Goal: Use online tool/utility: Utilize a website feature to perform a specific function

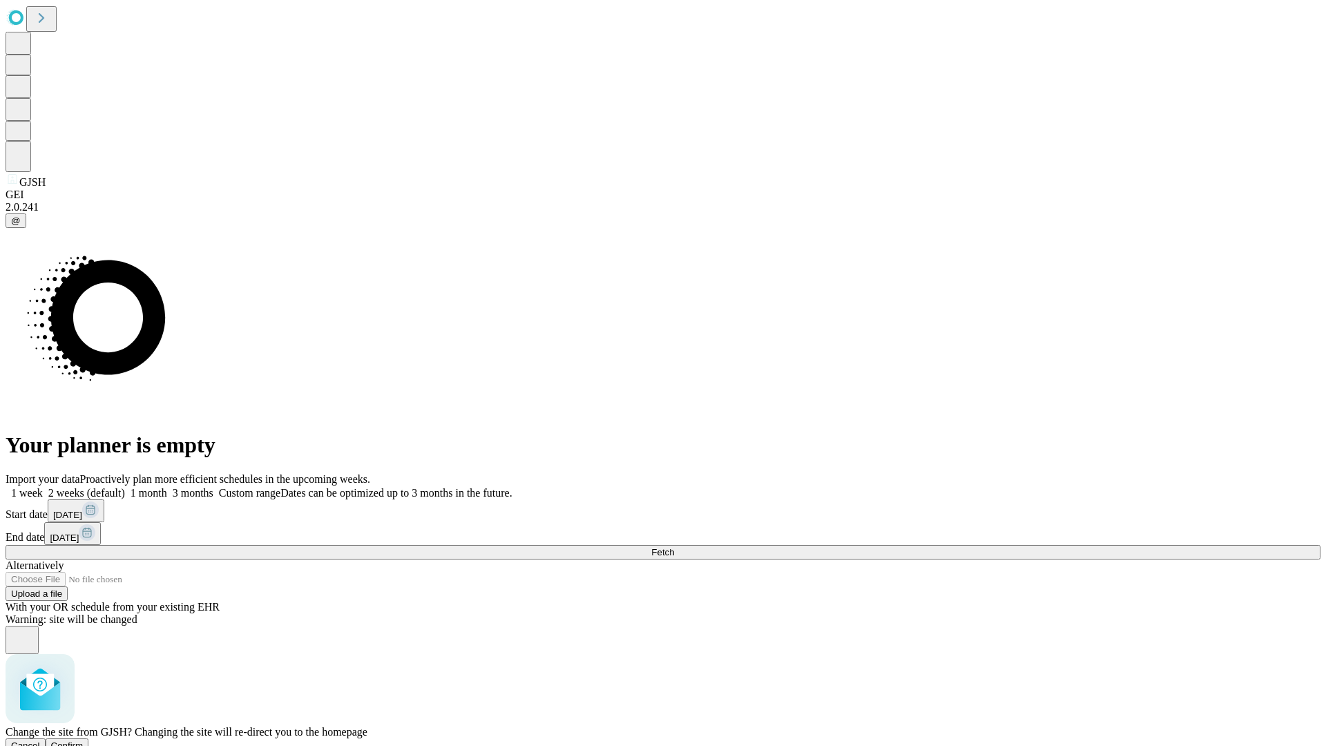
click at [84, 740] on span "Confirm" at bounding box center [67, 745] width 32 height 10
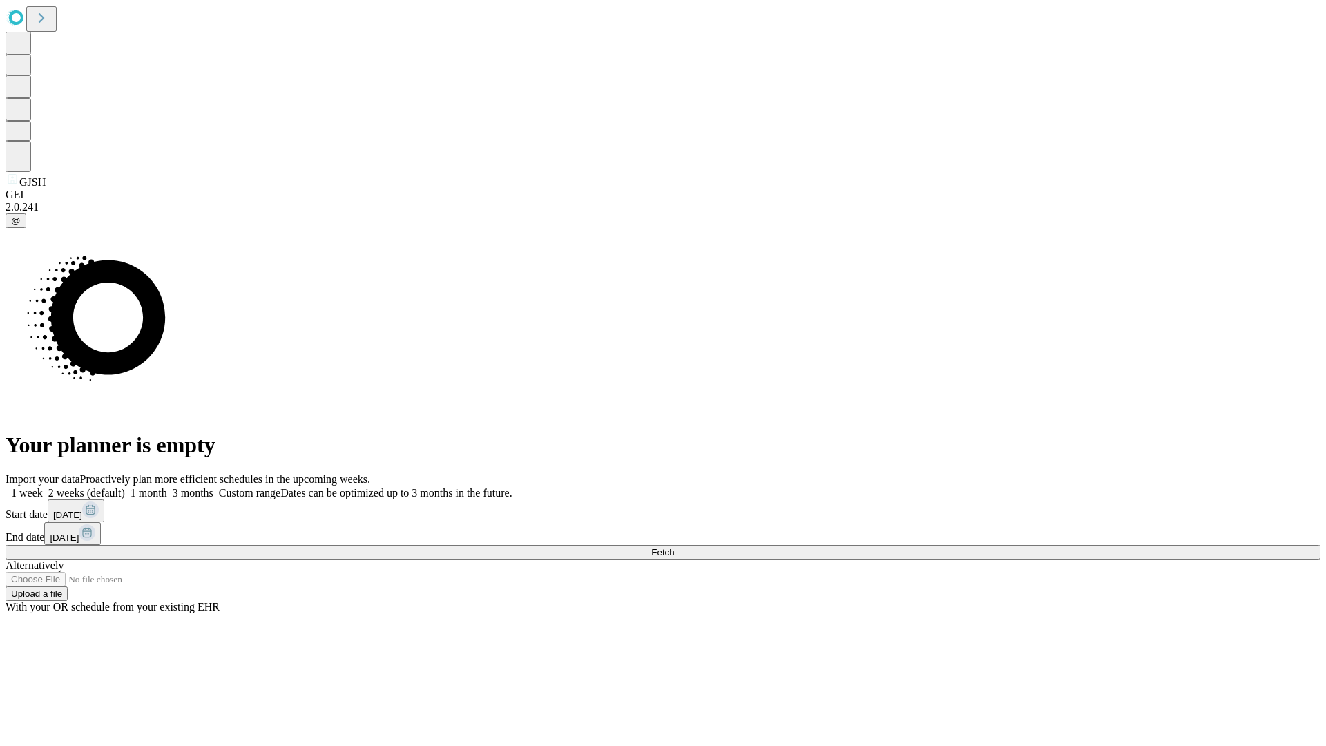
click at [167, 487] on label "1 month" at bounding box center [146, 493] width 42 height 12
click at [674, 547] on span "Fetch" at bounding box center [662, 552] width 23 height 10
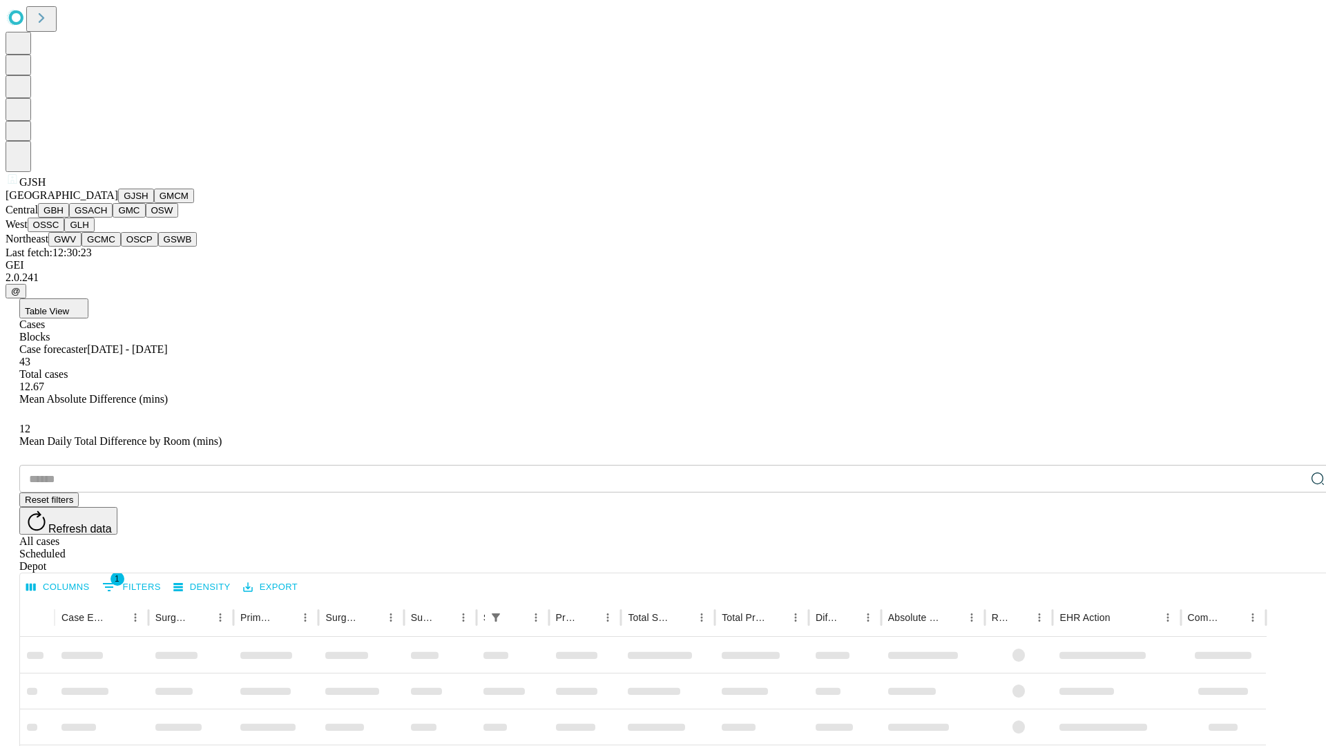
click at [154, 203] on button "GMCM" at bounding box center [174, 195] width 40 height 14
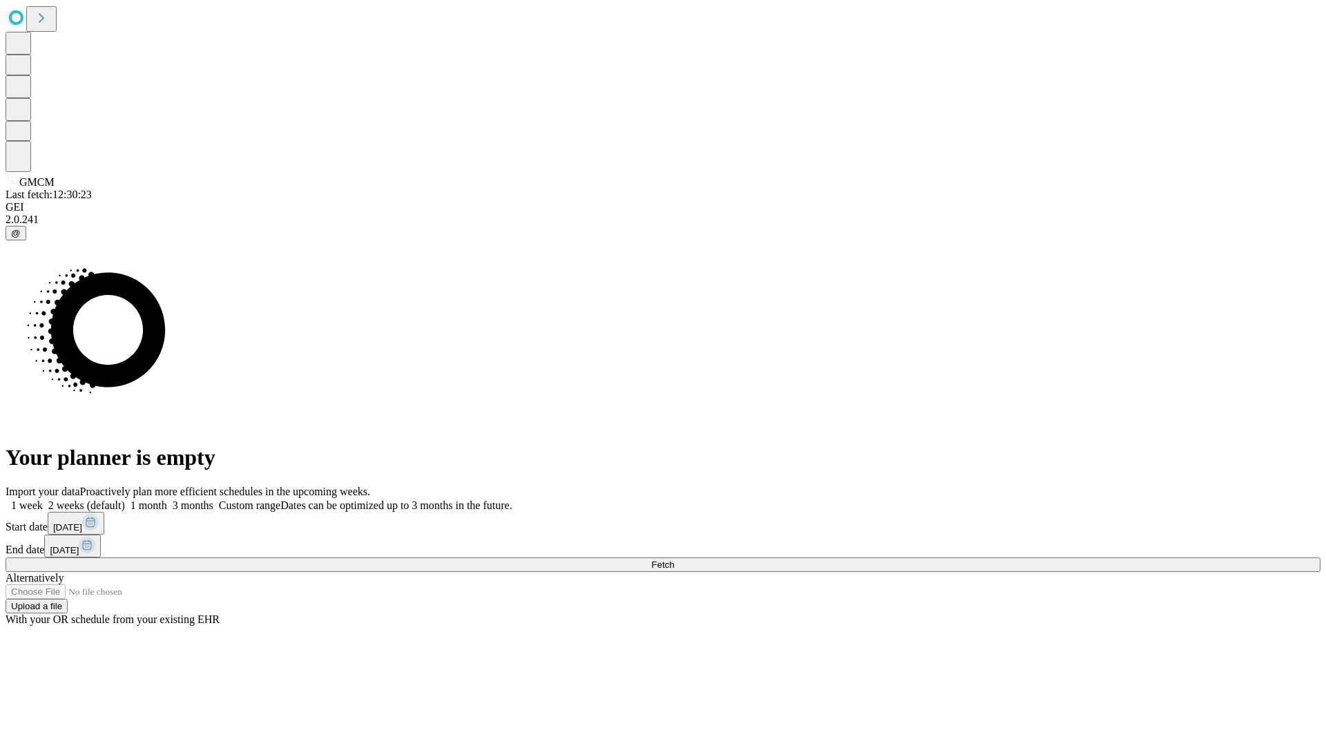
click at [167, 499] on label "1 month" at bounding box center [146, 505] width 42 height 12
click at [674, 559] on span "Fetch" at bounding box center [662, 564] width 23 height 10
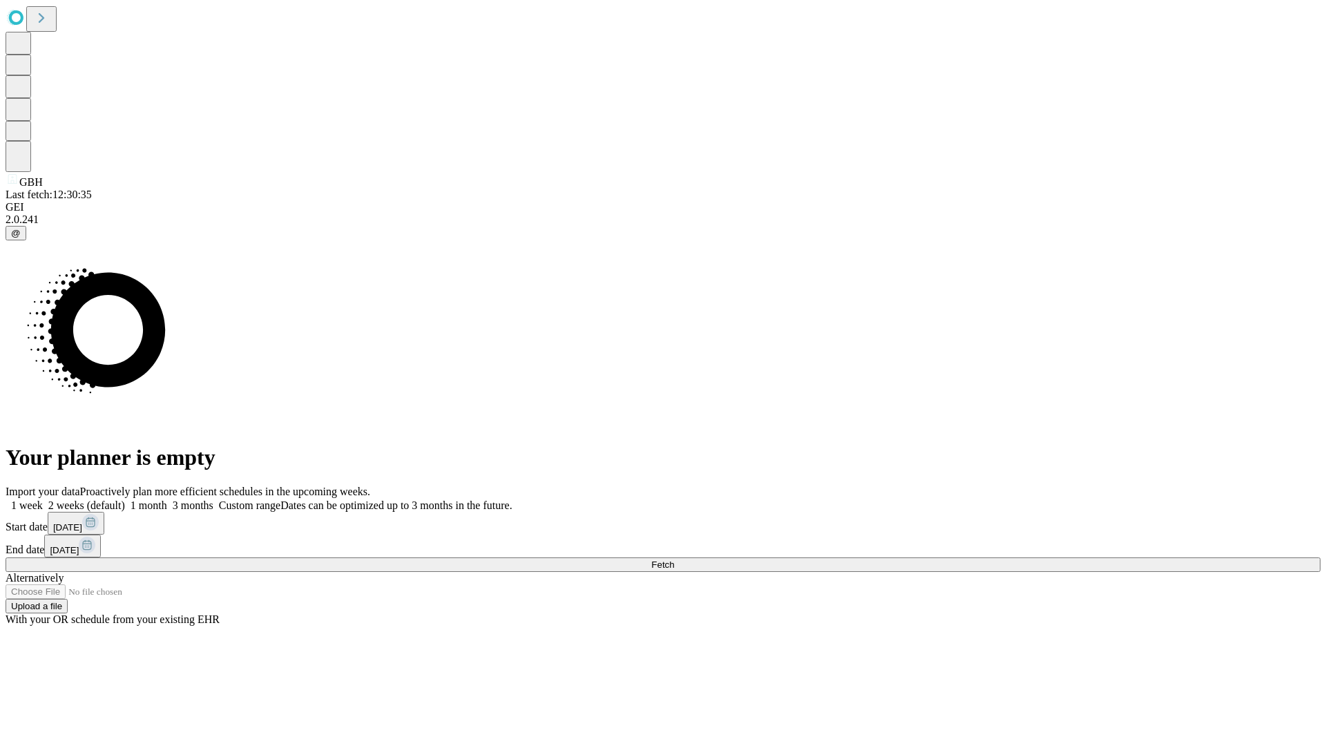
click at [167, 499] on label "1 month" at bounding box center [146, 505] width 42 height 12
click at [674, 559] on span "Fetch" at bounding box center [662, 564] width 23 height 10
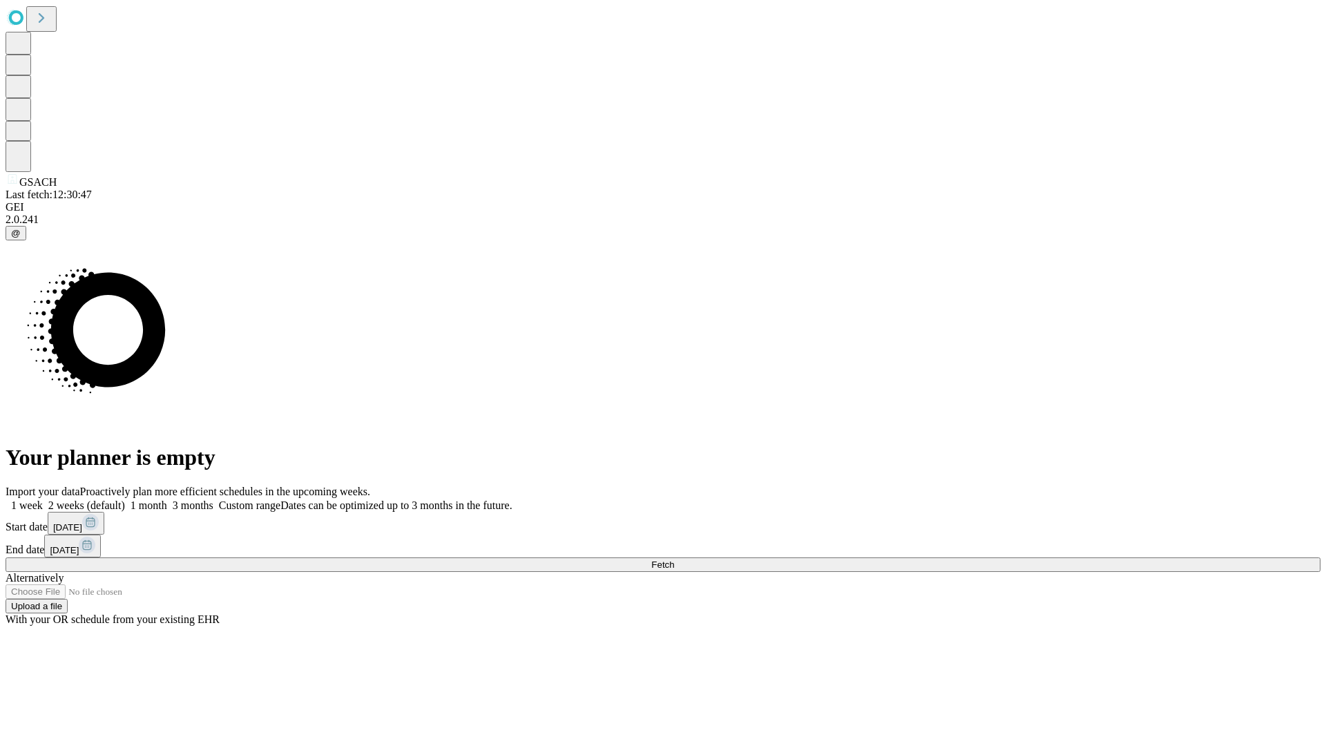
click at [167, 499] on label "1 month" at bounding box center [146, 505] width 42 height 12
click at [674, 559] on span "Fetch" at bounding box center [662, 564] width 23 height 10
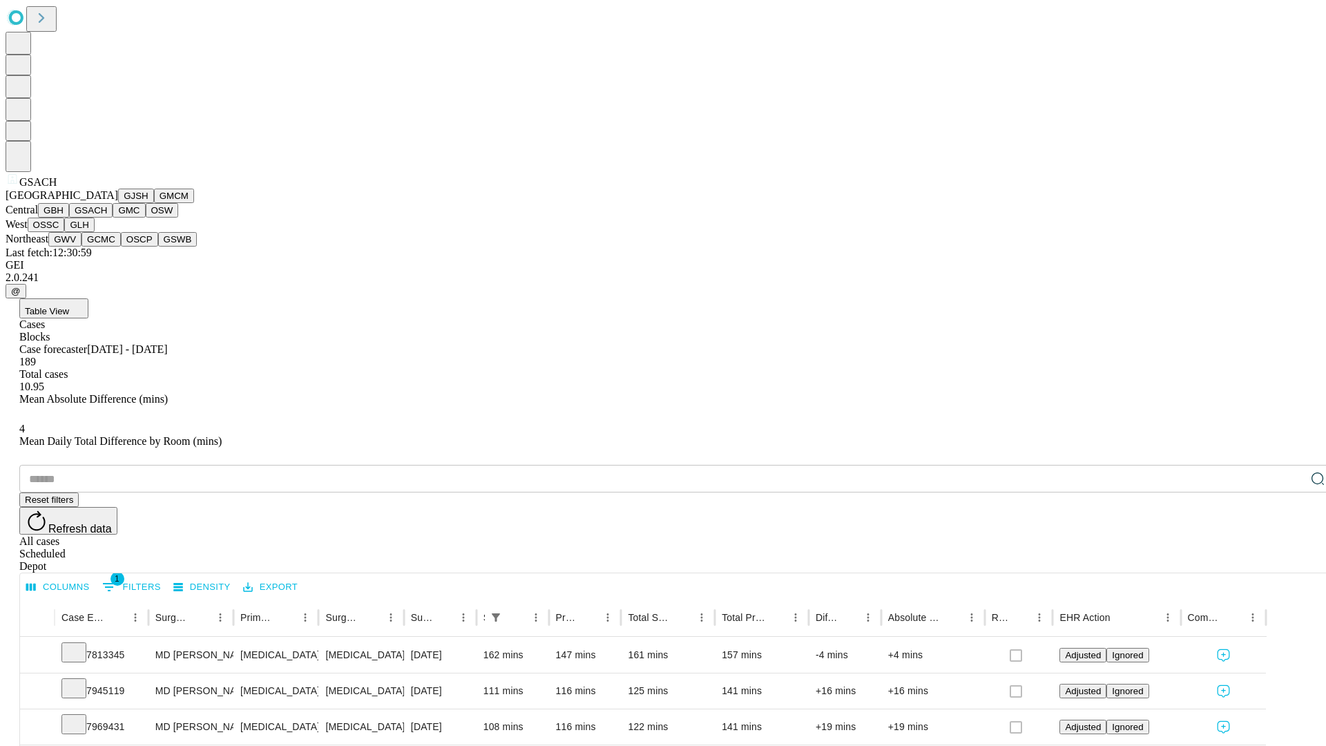
click at [113, 217] on button "GMC" at bounding box center [129, 210] width 32 height 14
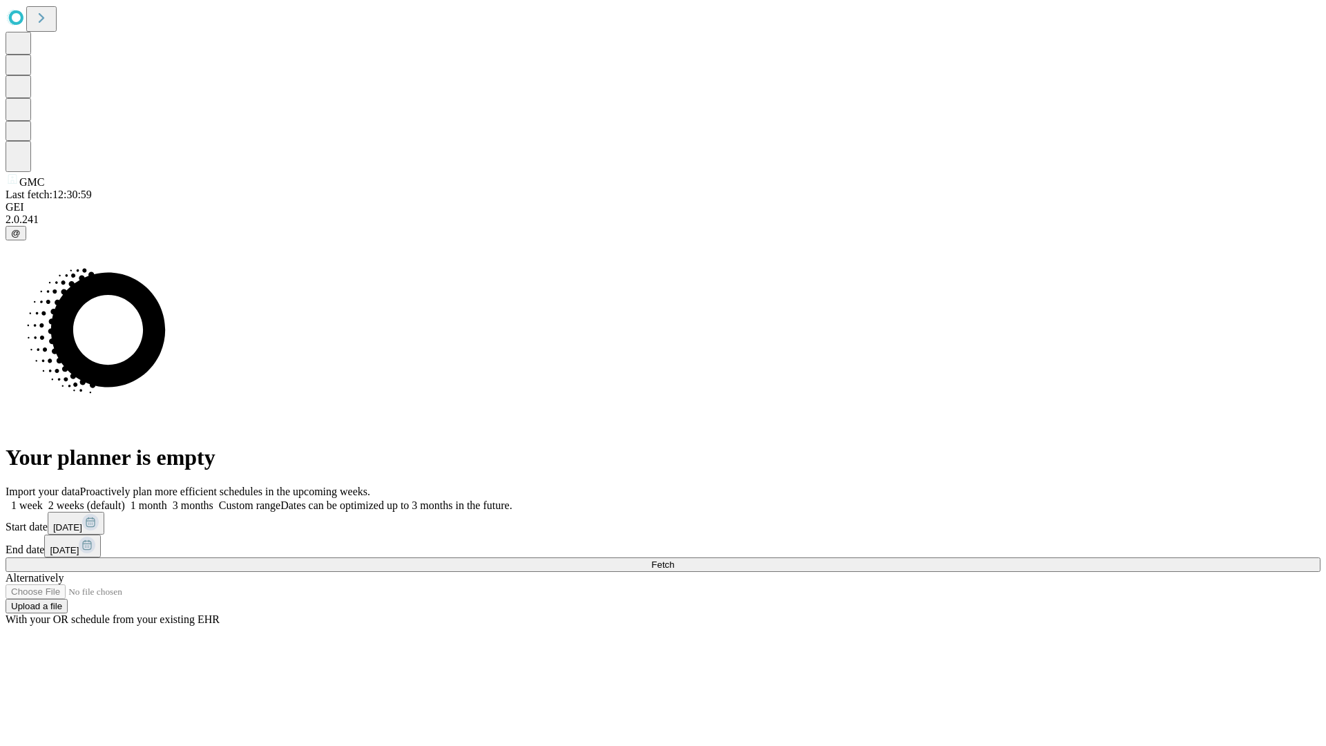
click at [167, 499] on label "1 month" at bounding box center [146, 505] width 42 height 12
click at [674, 559] on span "Fetch" at bounding box center [662, 564] width 23 height 10
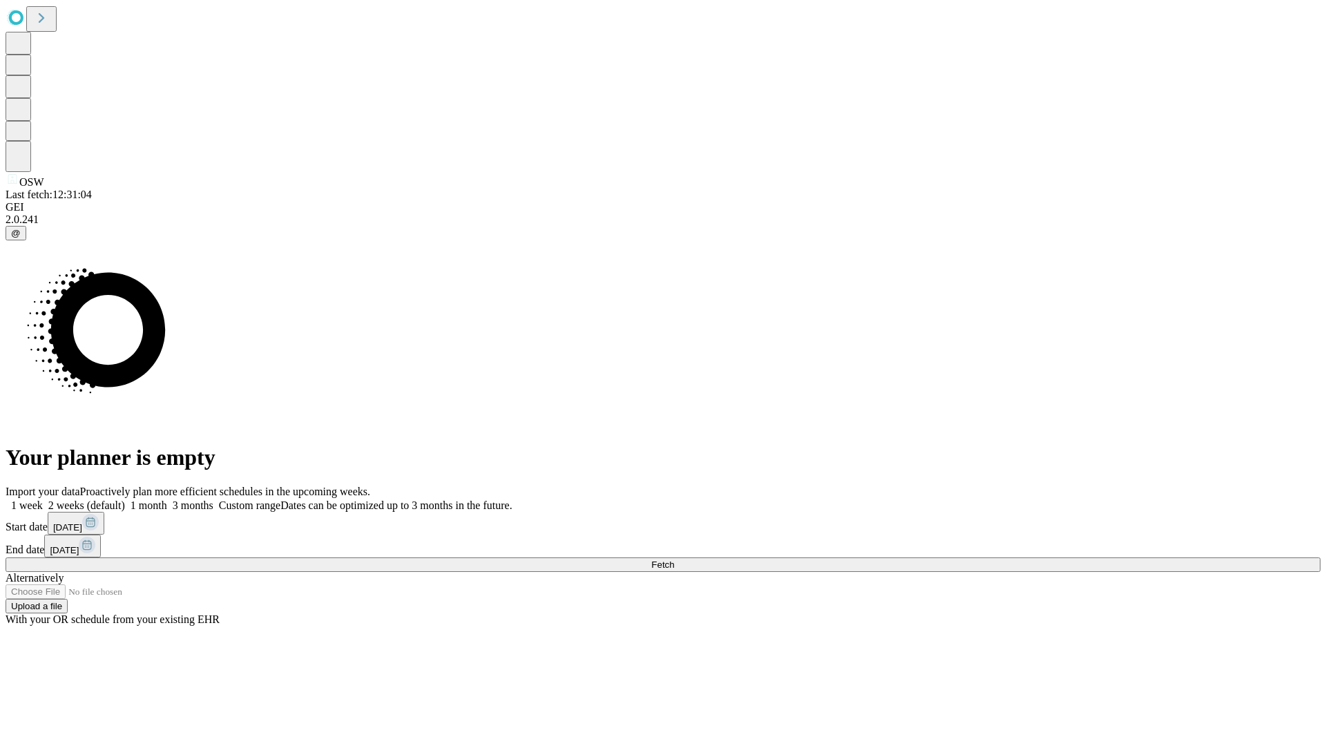
click at [167, 499] on label "1 month" at bounding box center [146, 505] width 42 height 12
click at [674, 559] on span "Fetch" at bounding box center [662, 564] width 23 height 10
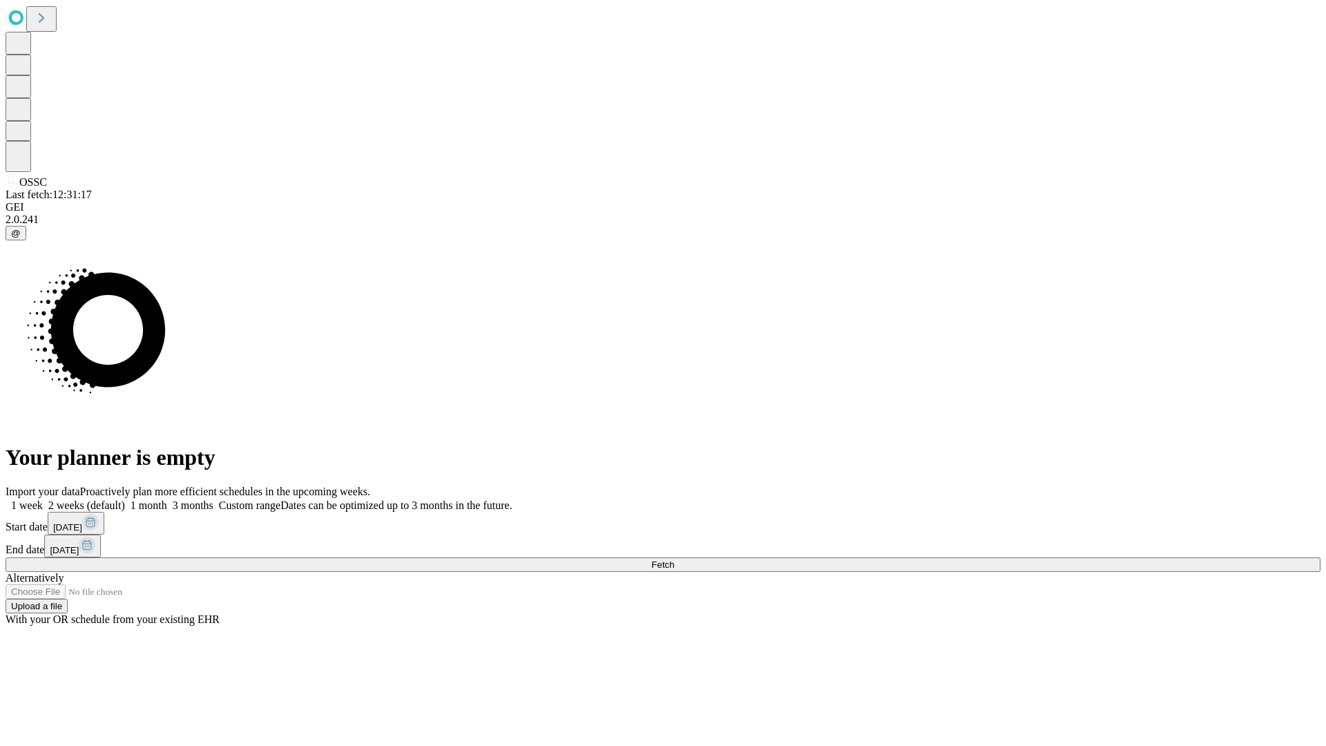
click at [167, 499] on label "1 month" at bounding box center [146, 505] width 42 height 12
click at [674, 559] on span "Fetch" at bounding box center [662, 564] width 23 height 10
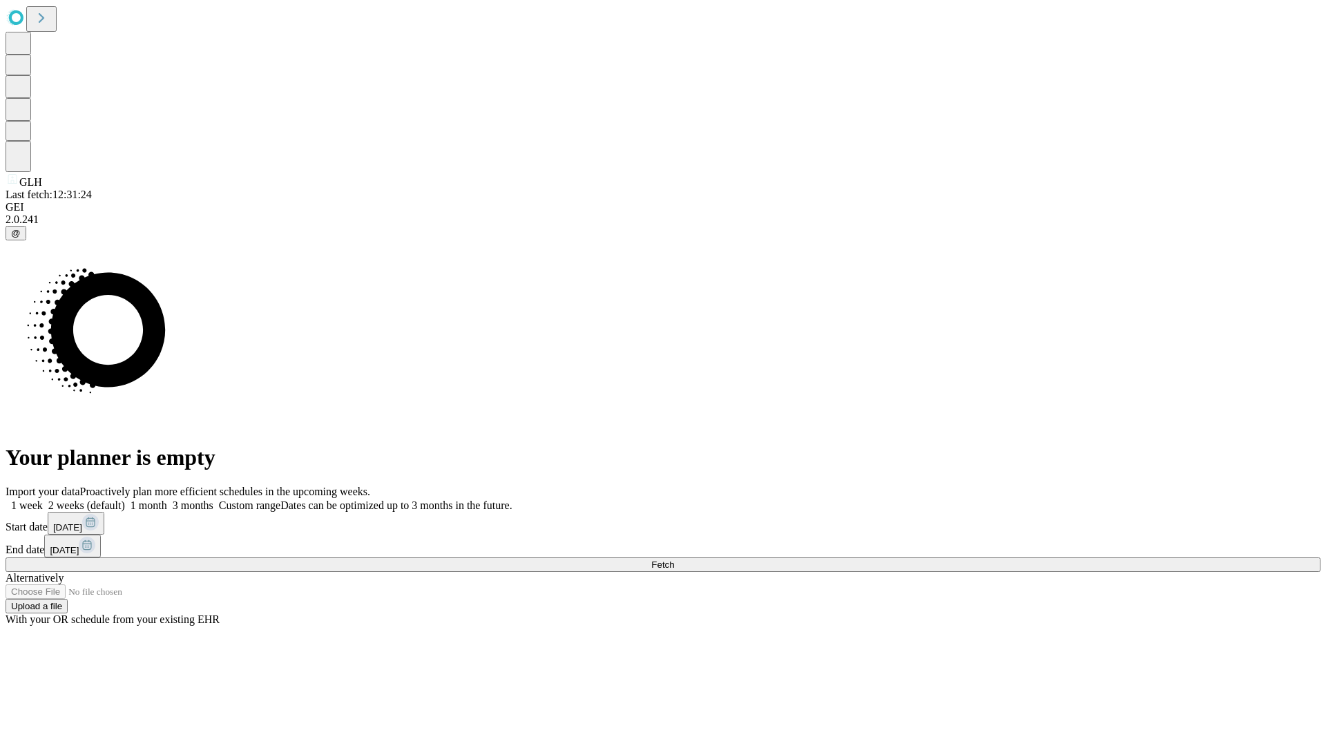
click at [167, 499] on label "1 month" at bounding box center [146, 505] width 42 height 12
click at [674, 559] on span "Fetch" at bounding box center [662, 564] width 23 height 10
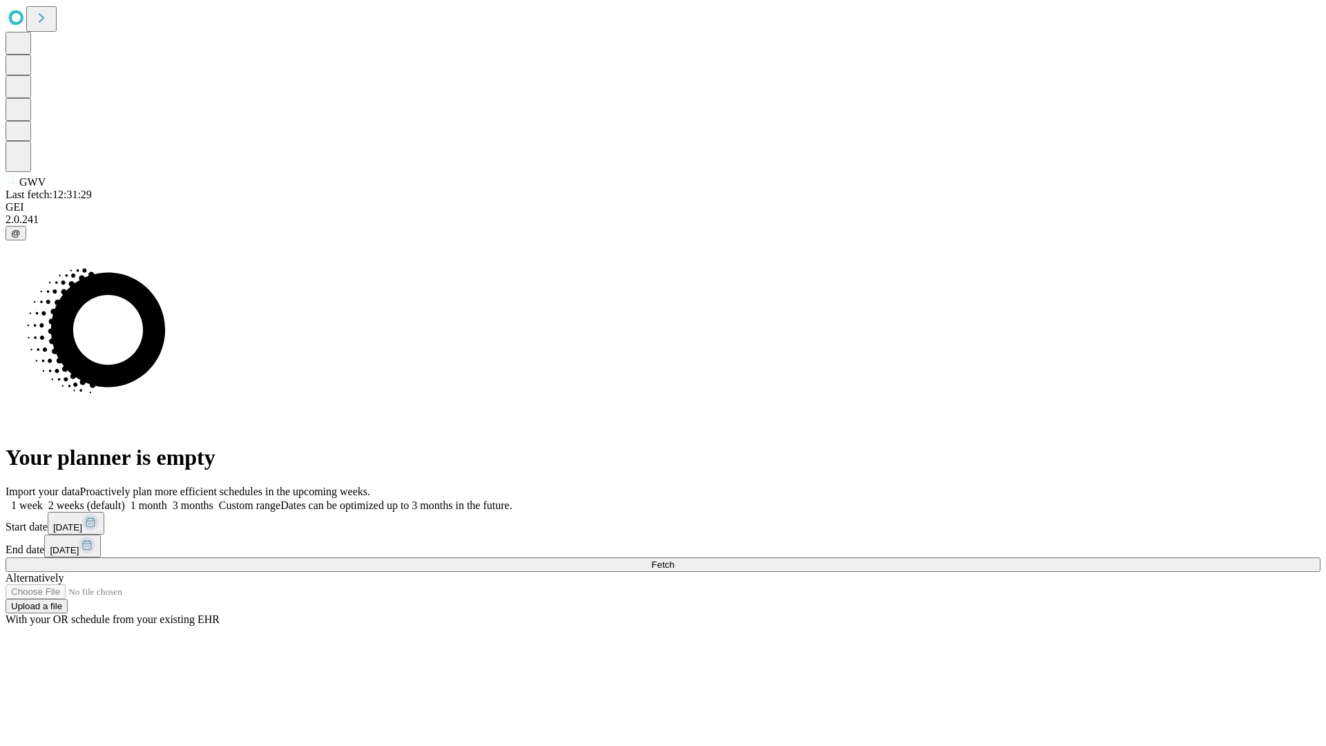
click at [167, 499] on label "1 month" at bounding box center [146, 505] width 42 height 12
click at [674, 559] on span "Fetch" at bounding box center [662, 564] width 23 height 10
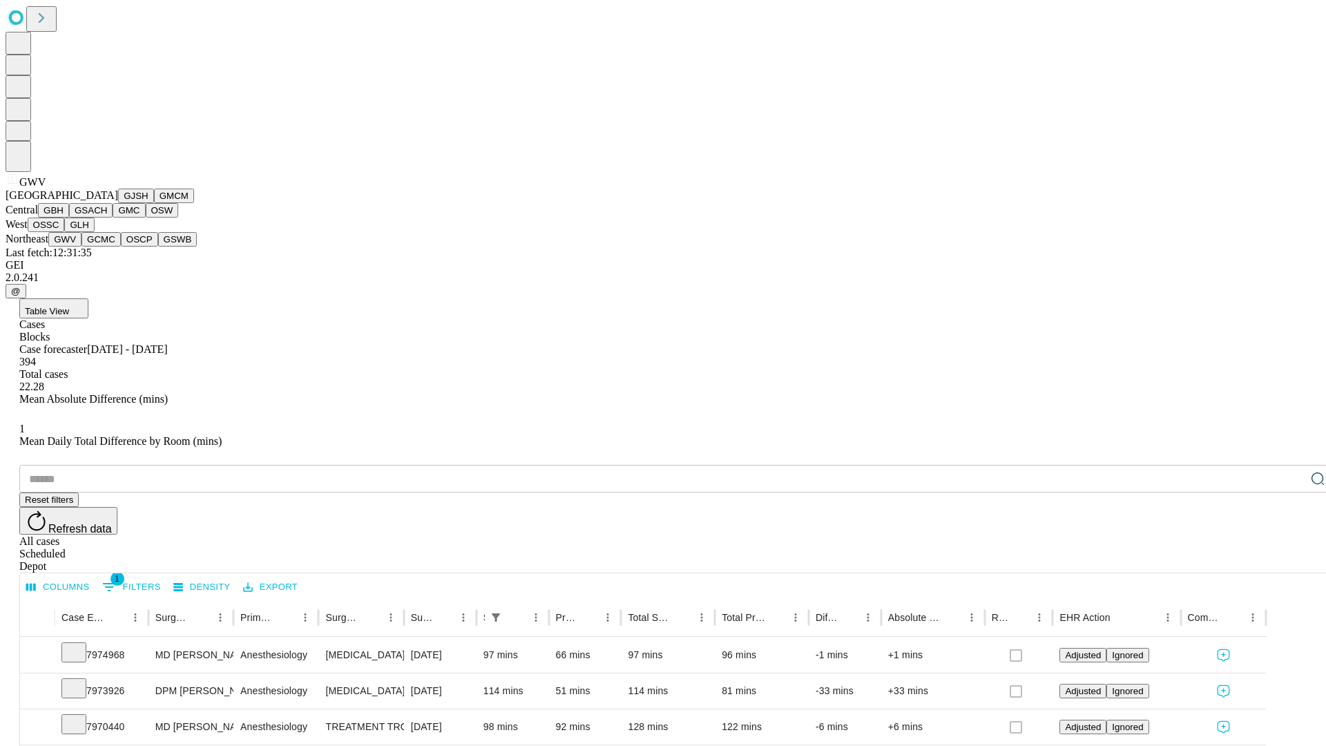
click at [107, 246] on button "GCMC" at bounding box center [100, 239] width 39 height 14
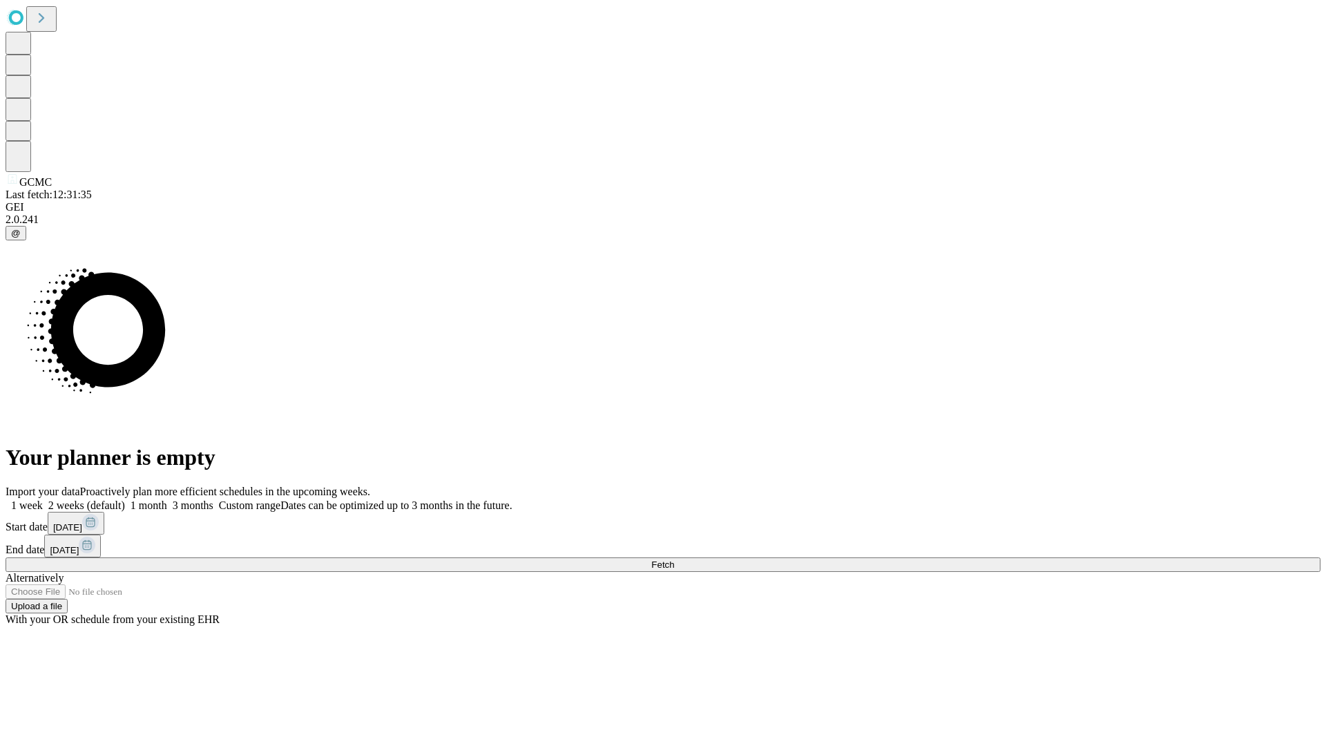
click at [167, 499] on label "1 month" at bounding box center [146, 505] width 42 height 12
click at [674, 559] on span "Fetch" at bounding box center [662, 564] width 23 height 10
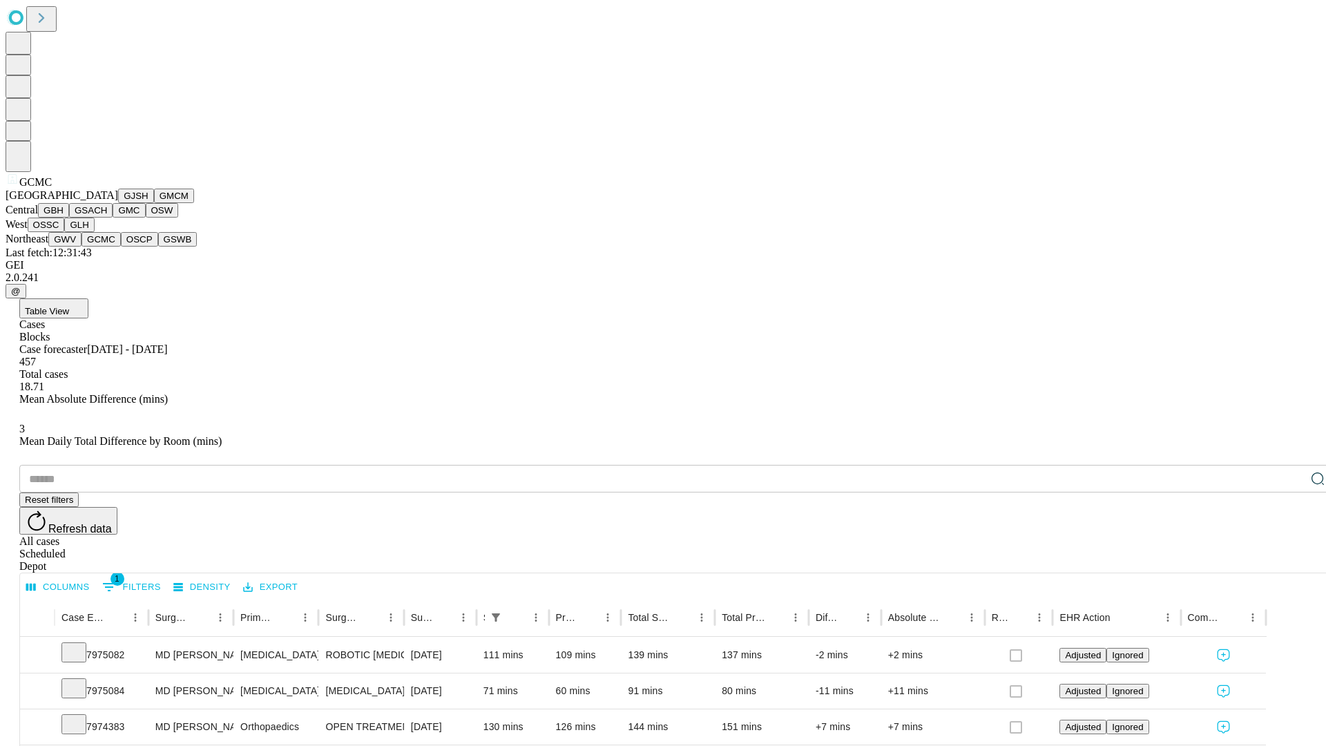
click at [121, 246] on button "OSCP" at bounding box center [139, 239] width 37 height 14
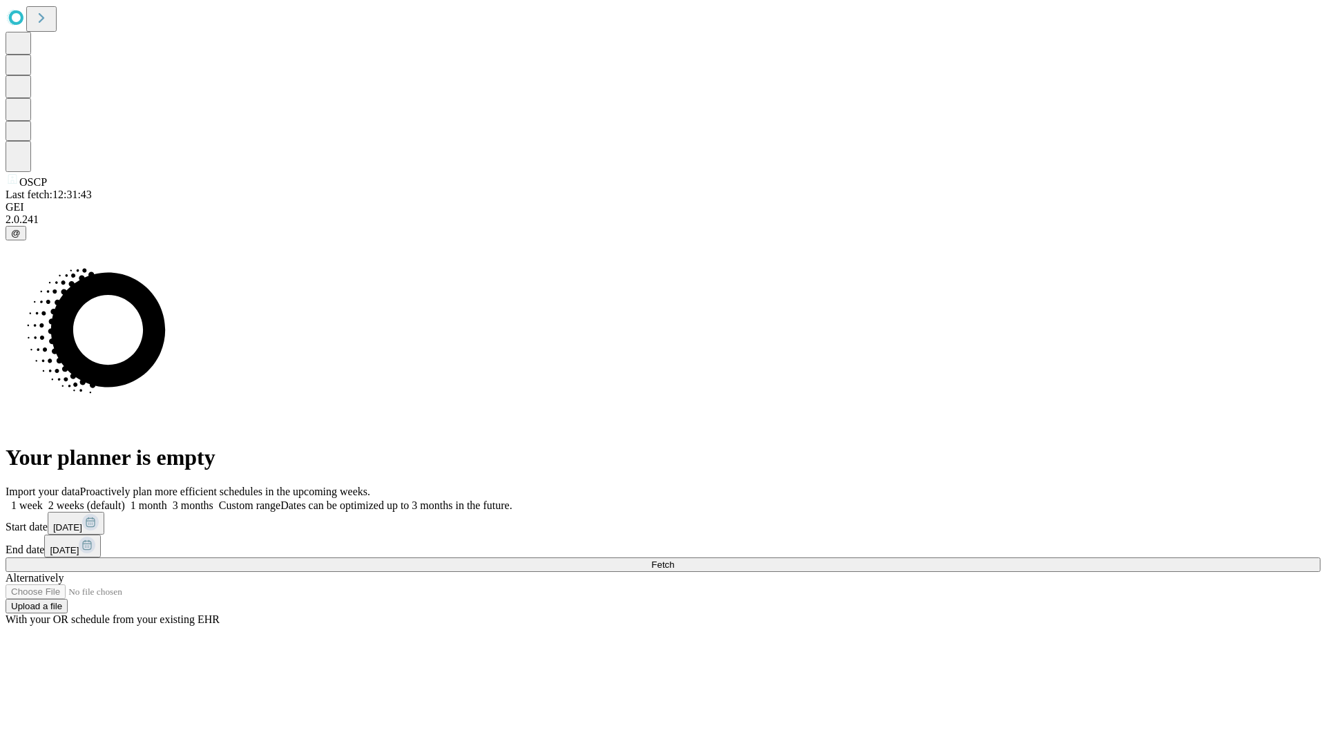
click at [167, 499] on label "1 month" at bounding box center [146, 505] width 42 height 12
click at [674, 559] on span "Fetch" at bounding box center [662, 564] width 23 height 10
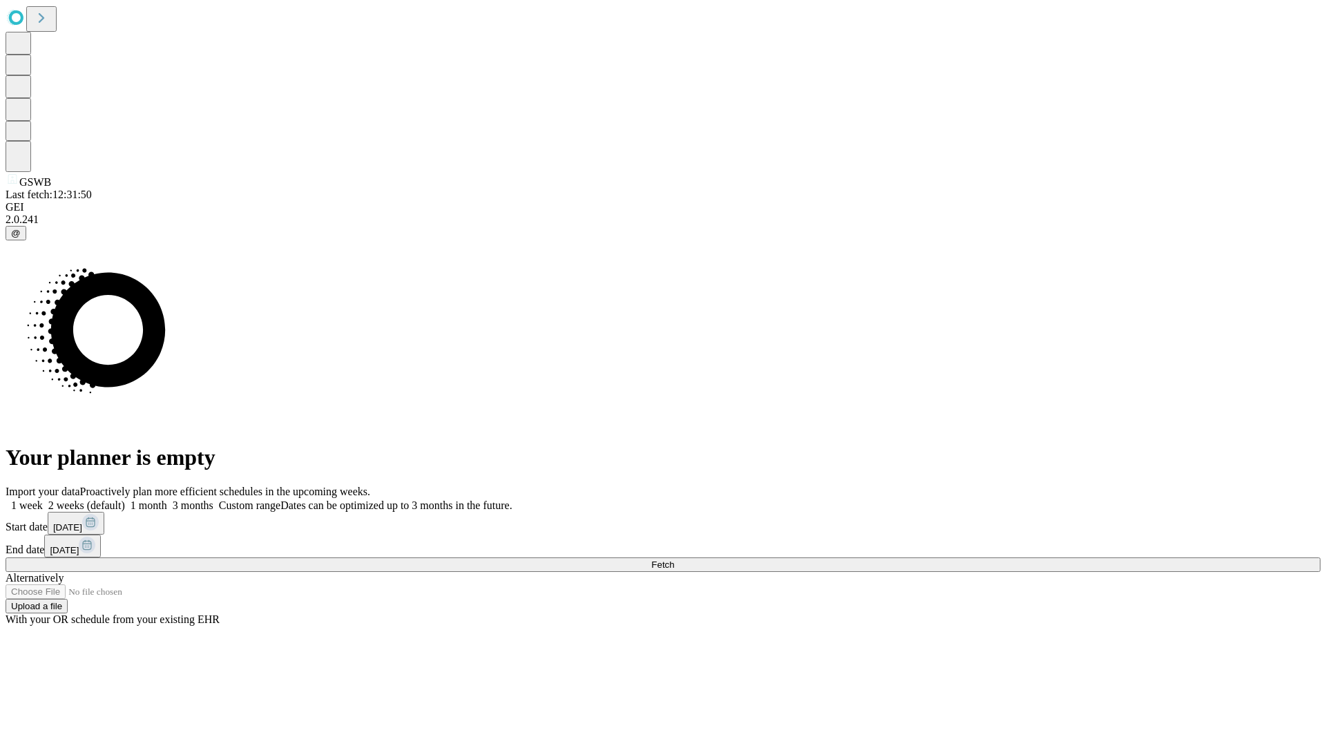
click at [167, 499] on label "1 month" at bounding box center [146, 505] width 42 height 12
click at [674, 559] on span "Fetch" at bounding box center [662, 564] width 23 height 10
